Goal: Task Accomplishment & Management: Use online tool/utility

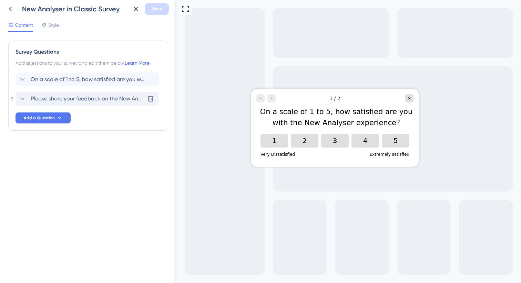
click at [65, 94] on div "Please share your feedback on the New Analyser below: Delete" at bounding box center [86, 99] width 143 height 14
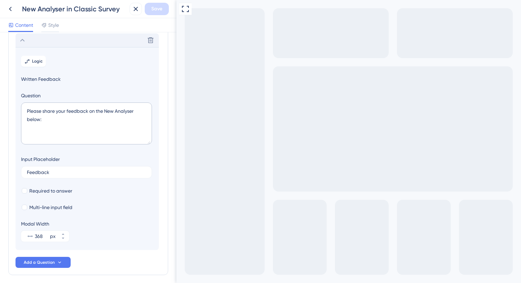
scroll to position [60, 0]
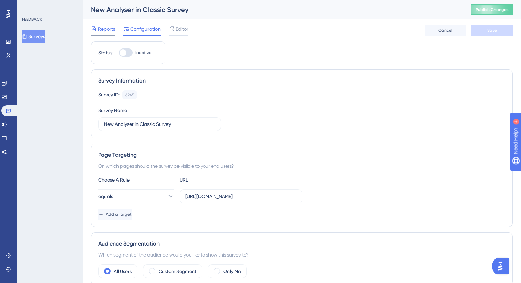
click at [102, 29] on span "Reports" at bounding box center [106, 29] width 17 height 8
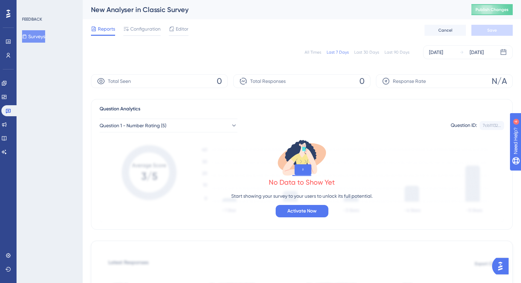
click at [121, 28] on div "Reports Configuration Editor" at bounding box center [139, 30] width 97 height 11
click at [135, 29] on span "Configuration" at bounding box center [145, 29] width 30 height 8
